Goal: Find specific page/section: Find specific page/section

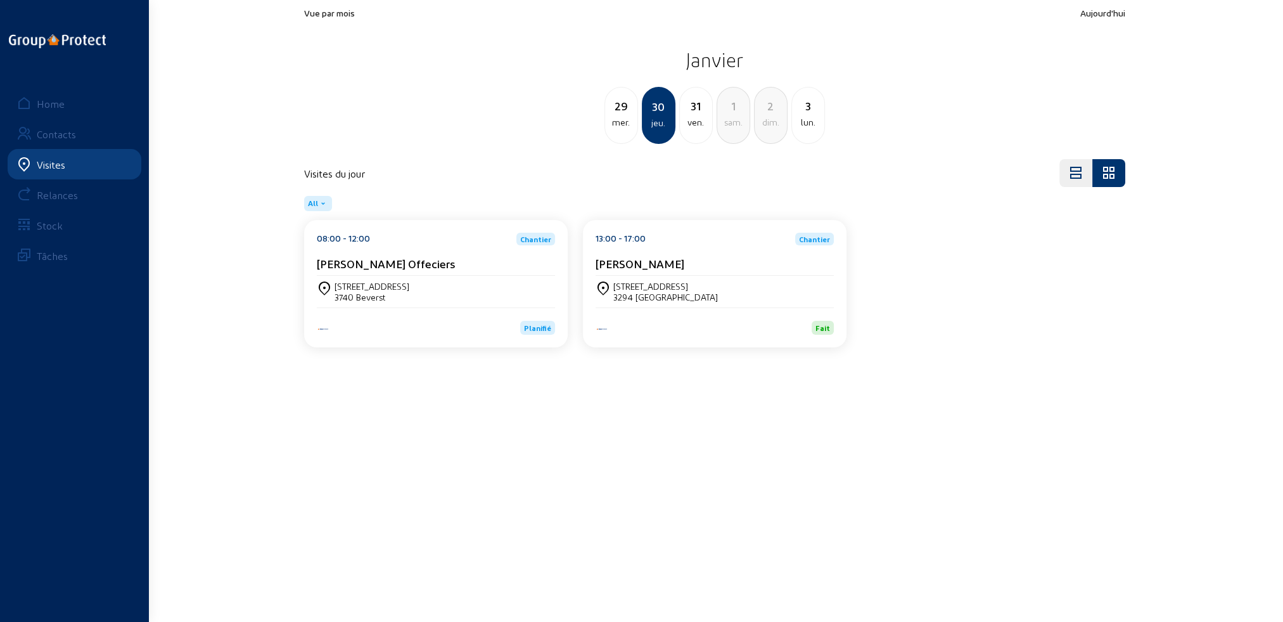
click at [51, 165] on div "Visites" at bounding box center [51, 164] width 29 height 12
click at [56, 98] on div "Home" at bounding box center [51, 104] width 28 height 12
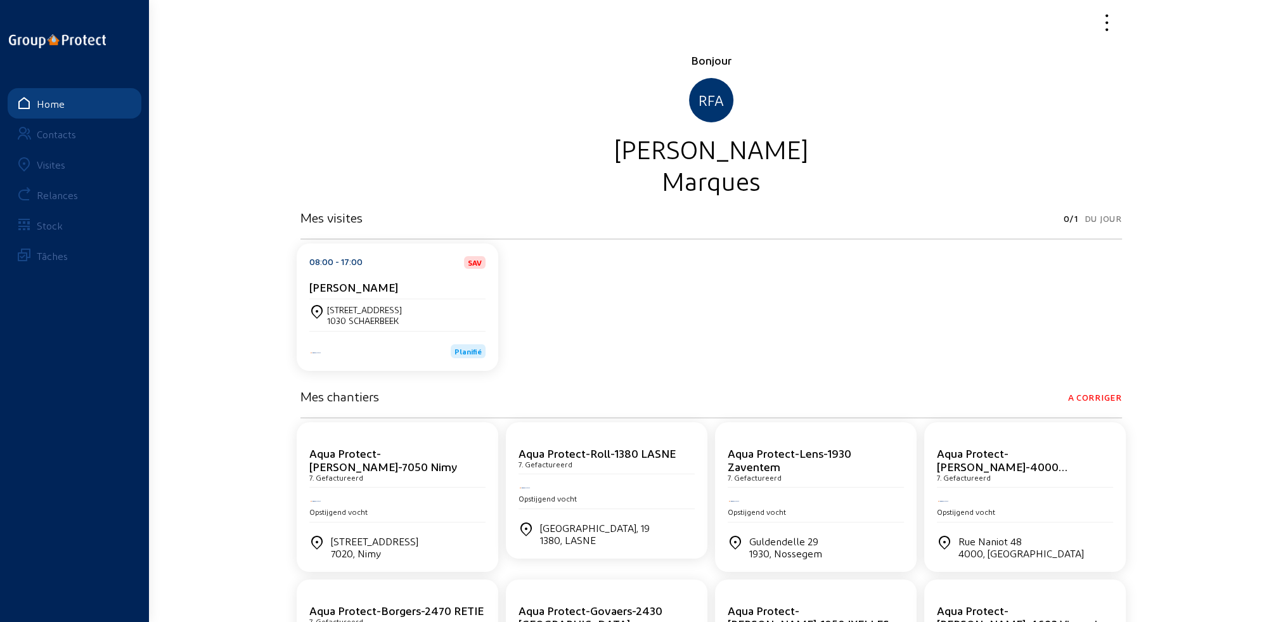
click at [56, 165] on div "Visites" at bounding box center [51, 164] width 29 height 12
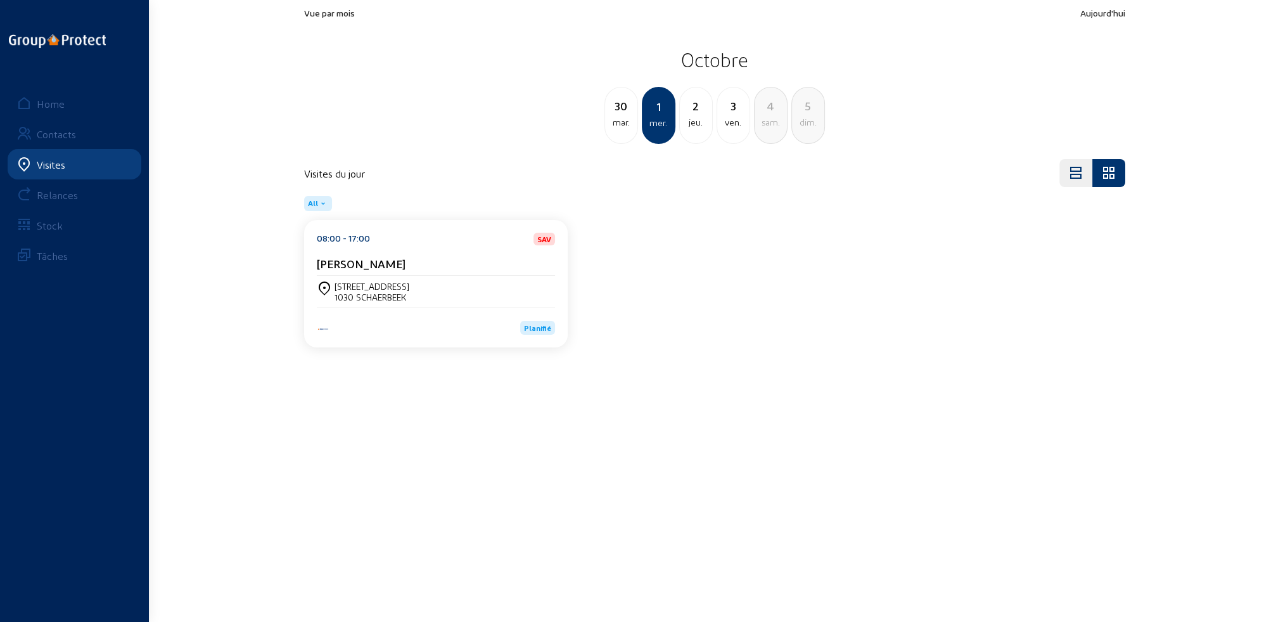
click at [444, 302] on div "[STREET_ADDRESS]" at bounding box center [436, 292] width 238 height 32
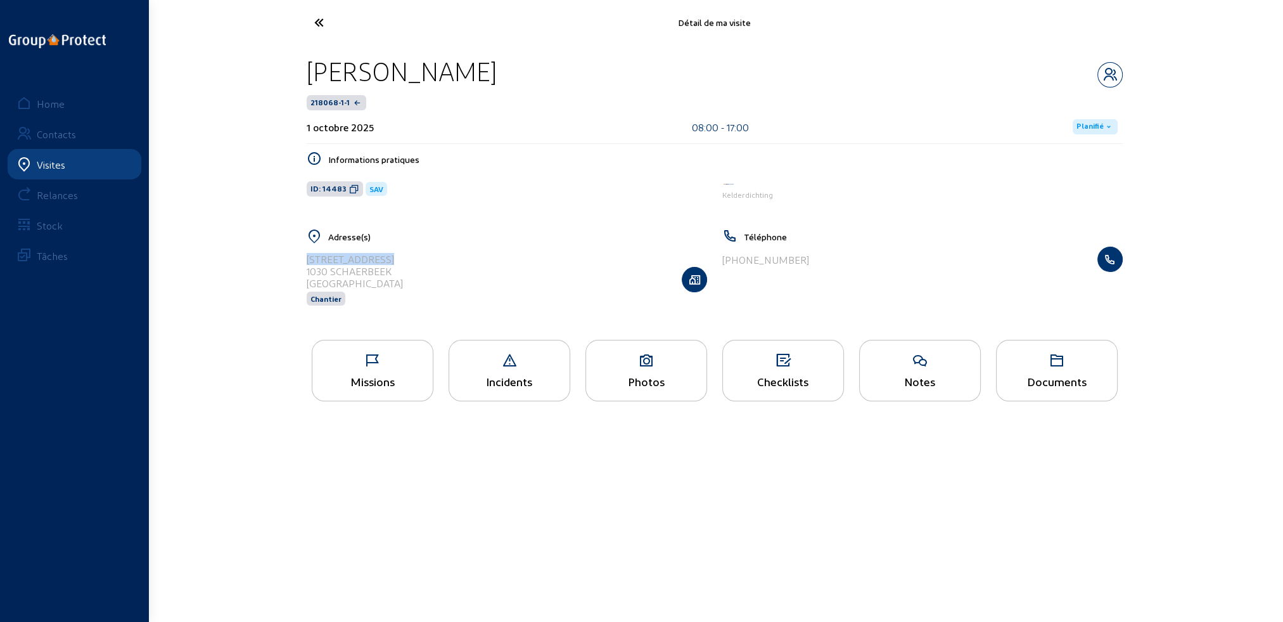
drag, startPoint x: 307, startPoint y: 259, endPoint x: 388, endPoint y: 259, distance: 81.7
click at [388, 259] on div "[STREET_ADDRESS]" at bounding box center [355, 259] width 96 height 12
copy div "[STREET_ADDRESS]"
drag, startPoint x: 307, startPoint y: 271, endPoint x: 392, endPoint y: 269, distance: 85.6
click at [392, 269] on div "[STREET_ADDRESS] Chantier" at bounding box center [507, 279] width 401 height 65
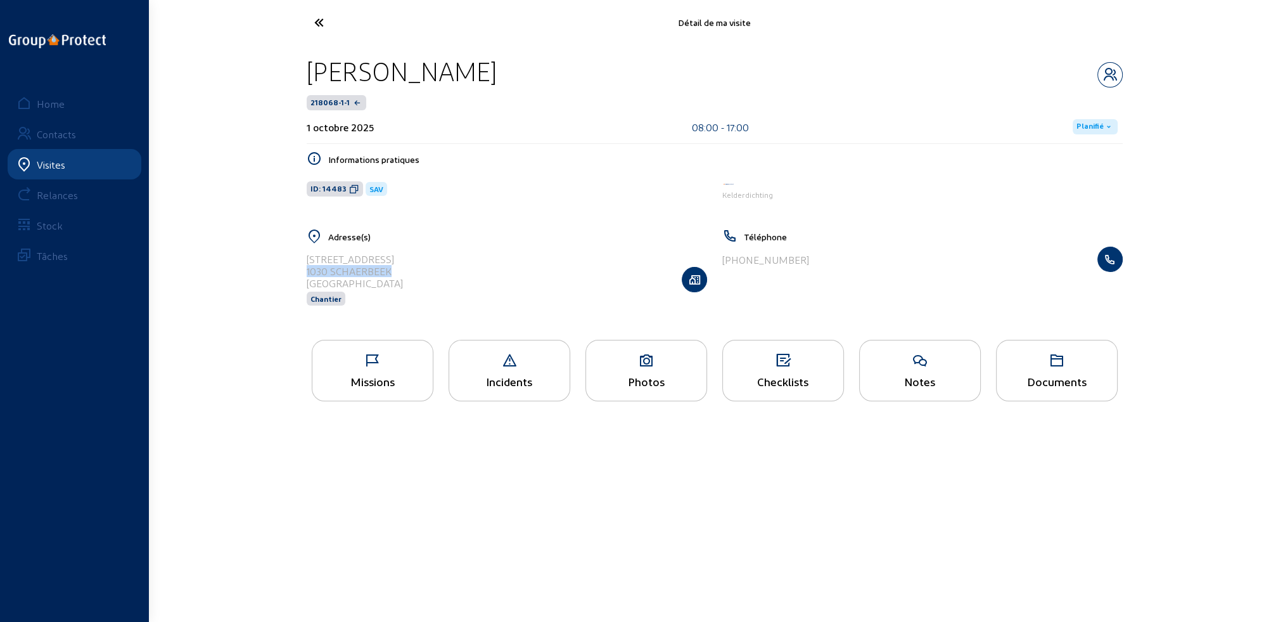
copy div "1030 SCHAERBEEK"
drag, startPoint x: 309, startPoint y: 67, endPoint x: 506, endPoint y: 65, distance: 197.1
click at [507, 65] on div "[PERSON_NAME]" at bounding box center [715, 71] width 816 height 32
copy div "[PERSON_NAME]"
